Goal: Book appointment/travel/reservation

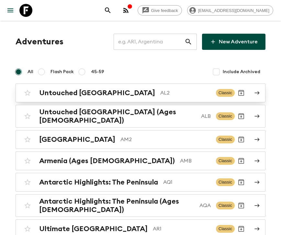
click at [78, 99] on div "Untouched Albania AL2 Classic" at bounding box center [128, 93] width 214 height 13
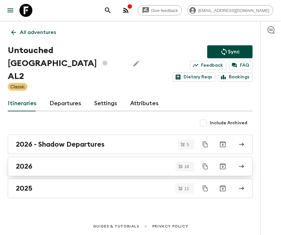
click at [38, 163] on div "2026" at bounding box center [124, 166] width 217 height 8
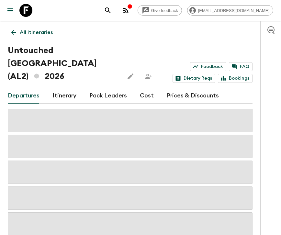
click at [24, 35] on p "All itineraries" at bounding box center [36, 33] width 33 height 8
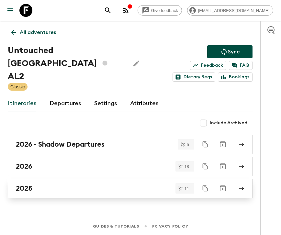
click at [31, 185] on h2 "2025" at bounding box center [24, 189] width 17 height 8
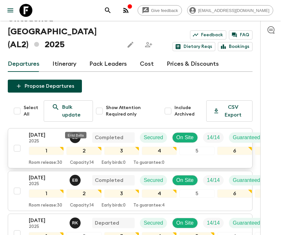
scroll to position [48, 0]
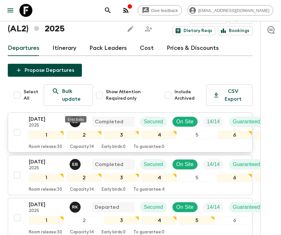
click at [80, 118] on span "E B" at bounding box center [76, 120] width 12 height 5
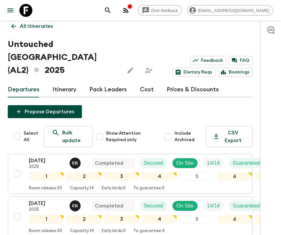
scroll to position [8, 0]
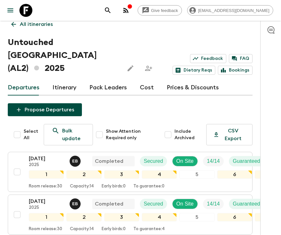
click at [105, 80] on link "Pack Leaders" at bounding box center [108, 88] width 38 height 16
